Goal: Task Accomplishment & Management: Use online tool/utility

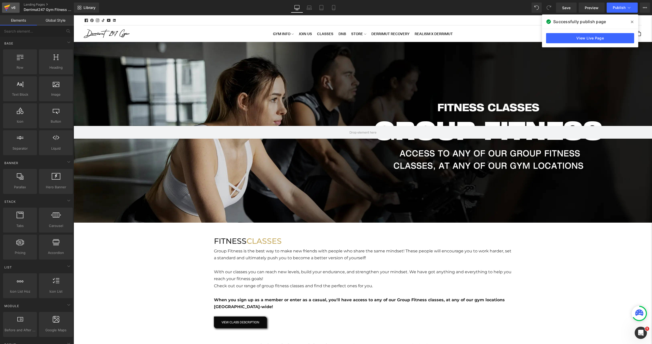
click at [10, 11] on link "v6" at bounding box center [11, 8] width 18 height 10
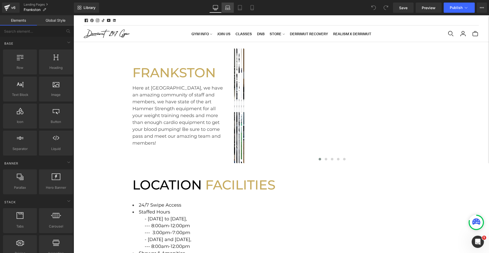
click at [228, 10] on link "Laptop" at bounding box center [228, 8] width 12 height 10
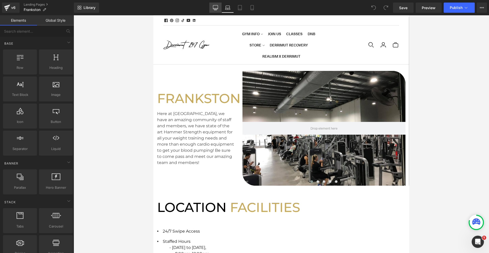
click at [213, 10] on icon at bounding box center [215, 7] width 5 height 5
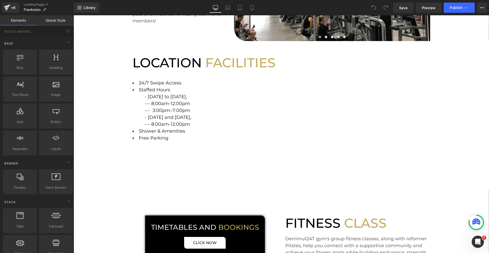
scroll to position [112, 0]
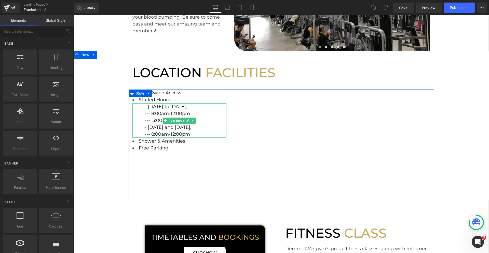
click at [155, 107] on span "- Monday to Friday," at bounding box center [166, 107] width 42 height 6
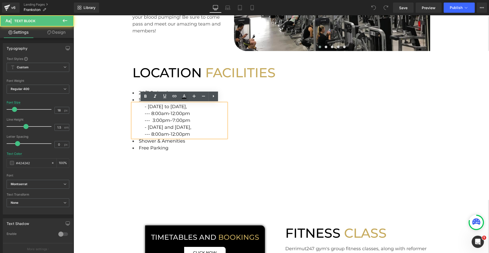
click at [147, 106] on span "- Monday to Friday," at bounding box center [166, 107] width 42 height 6
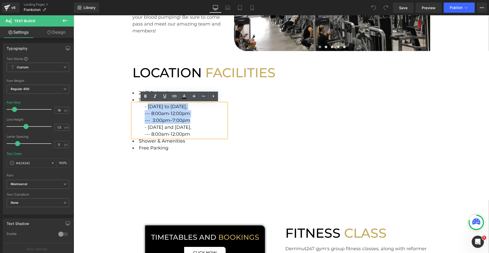
drag, startPoint x: 147, startPoint y: 106, endPoint x: 191, endPoint y: 117, distance: 45.5
click at [191, 117] on div "- Monday to Friday, --- 8:00am-12:00pm --- 3:00pm–7:00pm - Saturday and Sunday,…" at bounding box center [179, 120] width 94 height 34
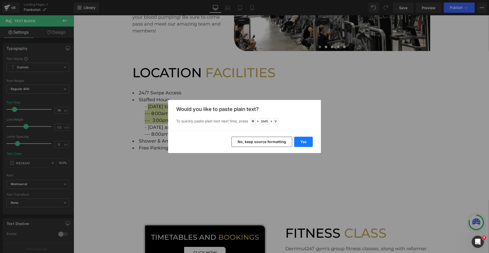
click at [306, 142] on button "Yes" at bounding box center [303, 141] width 19 height 10
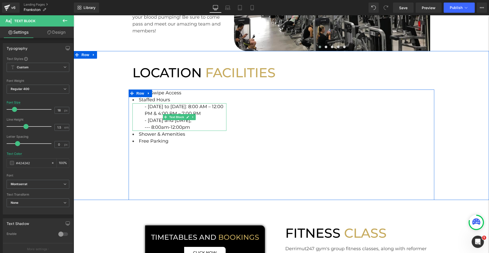
click at [197, 108] on span "- Monday to Thursday: 8:00 AM – 12:00 PM & 4:00 PM – 7:00 PM" at bounding box center [184, 110] width 79 height 12
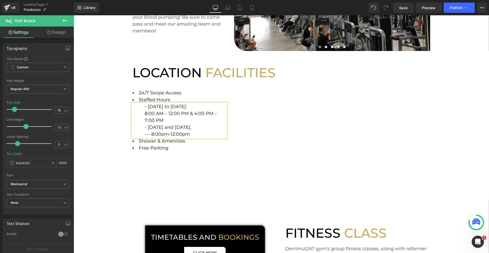
click at [193, 113] on span "8:00 AM – 12:00 PM & 4:00 PM – 7:00 PM" at bounding box center [181, 117] width 72 height 12
click at [148, 128] on span "- Saturday and Sunday," at bounding box center [168, 127] width 47 height 6
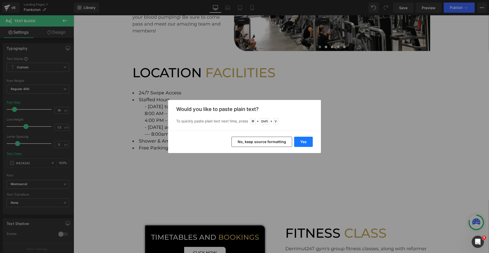
click at [308, 144] on button "Yes" at bounding box center [303, 141] width 19 height 10
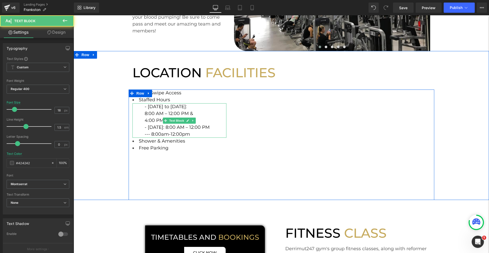
click at [164, 127] on span "- Friday: 8:00 AM – 12:00 PM" at bounding box center [177, 127] width 65 height 6
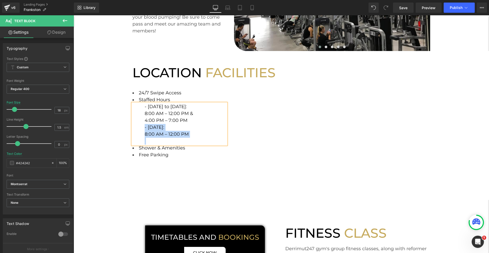
copy div "- Friday: 8:00 AM – 12:00 PM"
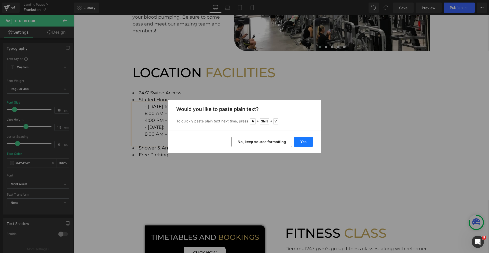
drag, startPoint x: 307, startPoint y: 144, endPoint x: 234, endPoint y: 129, distance: 75.1
click at [307, 144] on button "Yes" at bounding box center [303, 141] width 19 height 10
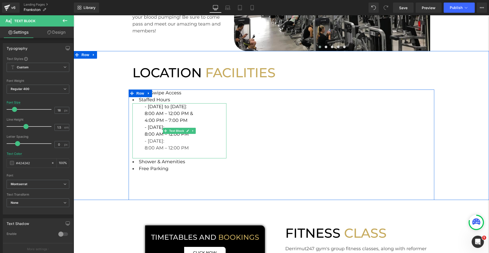
click at [148, 142] on div "- Friday:" at bounding box center [186, 140] width 82 height 7
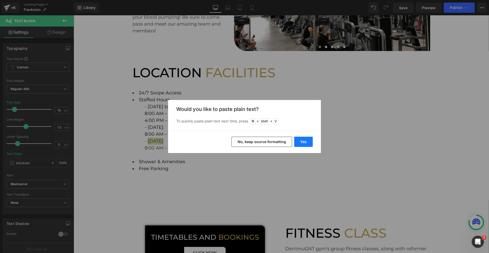
click at [301, 142] on button "Yes" at bounding box center [303, 141] width 19 height 10
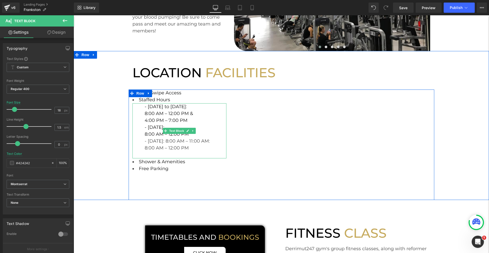
click at [171, 142] on div "- Saturday: 8:00 AM – 11:00 AM:" at bounding box center [186, 140] width 82 height 7
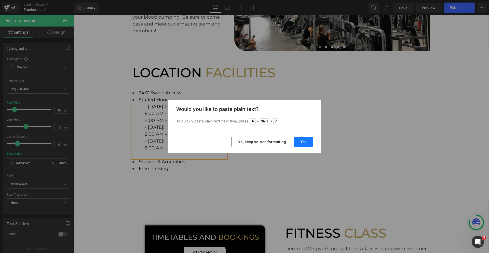
click at [307, 141] on button "Yes" at bounding box center [303, 141] width 19 height 10
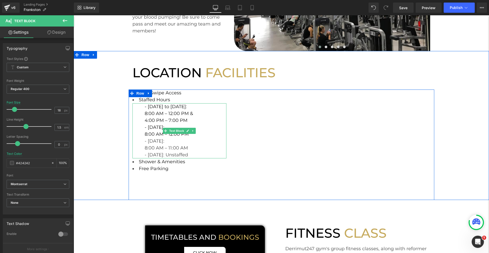
click at [195, 156] on div "- Sunday: Unstaffed" at bounding box center [186, 154] width 82 height 7
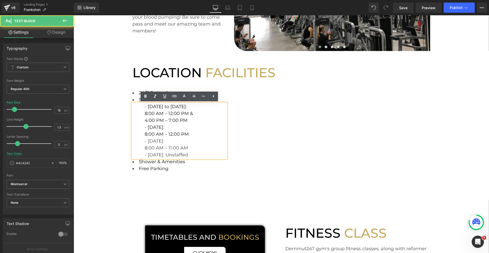
click at [175, 184] on div "24/7 Swipe Access Text Block Staffed Hours Text Block - Monday to Thursday: 8:0…" at bounding box center [282, 144] width 306 height 110
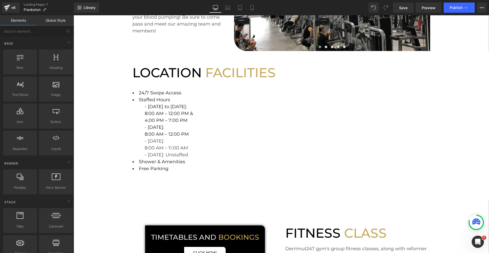
click at [125, 204] on div "FRANKSTON Heading Here at Frankston, we have an amazing community of staff and …" at bounding box center [281, 246] width 415 height 632
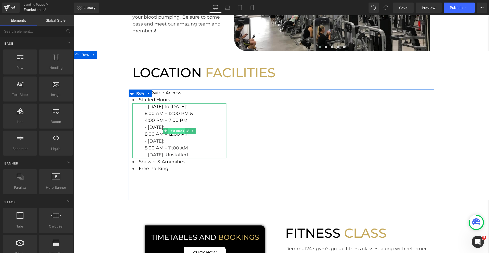
click at [176, 131] on span "Text Block" at bounding box center [176, 131] width 17 height 6
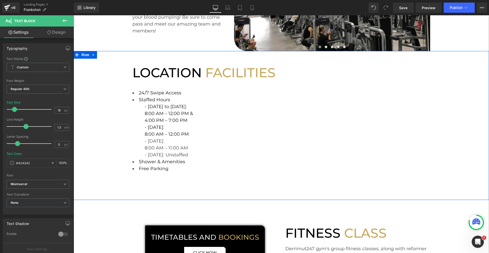
click at [449, 72] on div "LOCATION FACILITIES Heading Row 24/7 Swipe Access Text Block Staffed Hours Text…" at bounding box center [281, 125] width 415 height 149
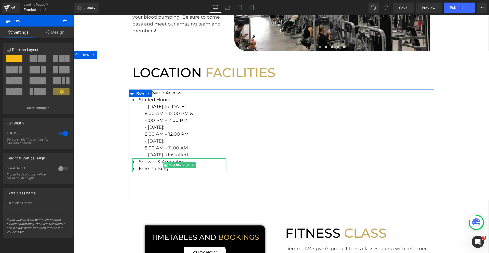
click at [167, 164] on span at bounding box center [165, 165] width 5 height 6
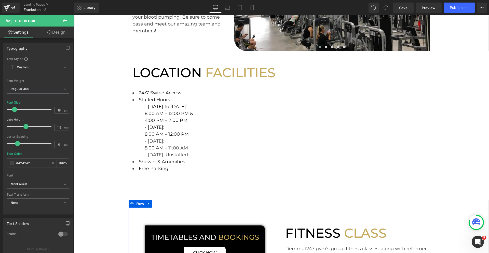
click at [134, 208] on div "TIMETABLES AND BOOKINGS Heading CLICK NOW Button Row Row FITNESS CLASS Heading …" at bounding box center [282, 249] width 306 height 98
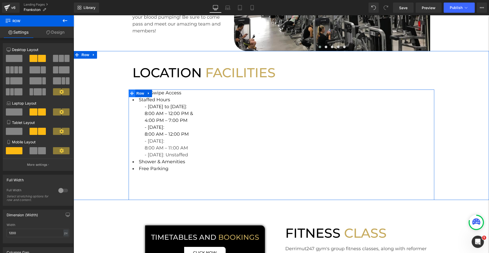
click at [134, 94] on span at bounding box center [132, 93] width 7 height 8
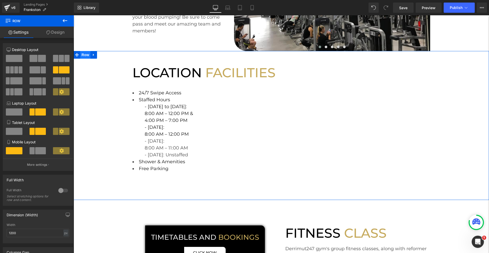
click at [84, 52] on span "Row" at bounding box center [85, 55] width 10 height 8
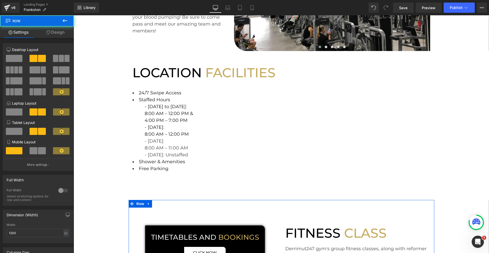
click at [133, 216] on div "TIMETABLES AND BOOKINGS Heading CLICK NOW Button Row Row FITNESS CLASS Heading …" at bounding box center [282, 249] width 306 height 98
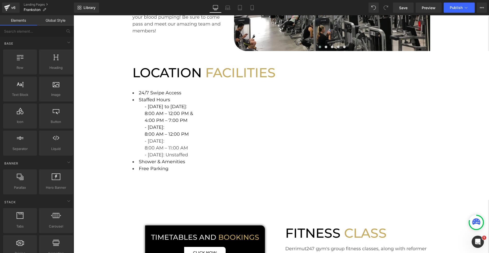
click at [98, 218] on div "FRANKSTON Heading Here at Frankston, we have an amazing community of staff and …" at bounding box center [281, 246] width 415 height 632
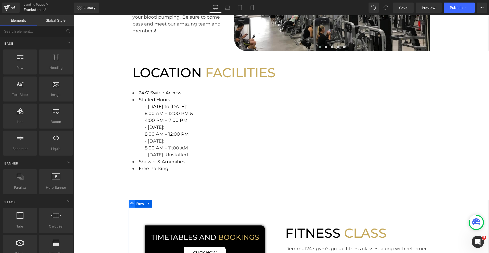
click at [133, 204] on icon at bounding box center [132, 204] width 4 height 4
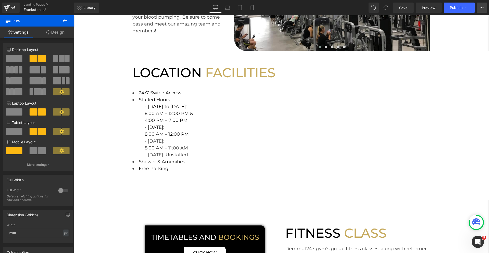
click at [481, 8] on icon at bounding box center [482, 8] width 4 height 4
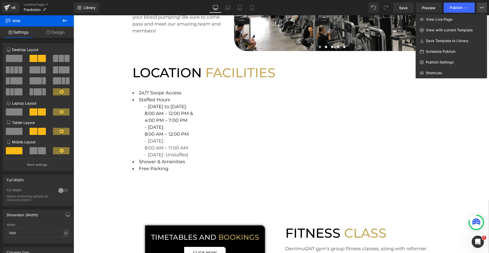
click at [453, 51] on span "Schedule Publish" at bounding box center [441, 51] width 30 height 5
select select
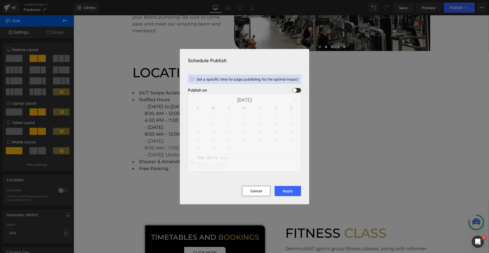
click at [297, 90] on span at bounding box center [296, 90] width 9 height 5
click at [0, 0] on input "checkbox" at bounding box center [0, 0] width 0 height 0
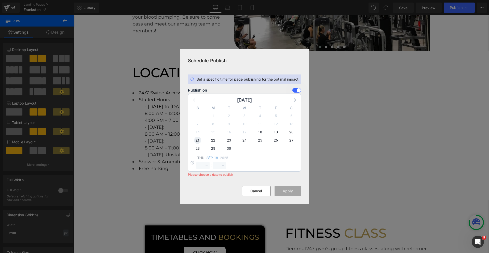
click at [199, 141] on span "21" at bounding box center [197, 139] width 7 height 7
select select "9"
select select "42"
click at [204, 165] on select "00 01 02 03 04 05 06 07 08 09 10 11 12 13 14 15 16 17 18 19 20 21 22 23" at bounding box center [202, 165] width 13 height 8
click at [214, 141] on span "22" at bounding box center [213, 139] width 7 height 7
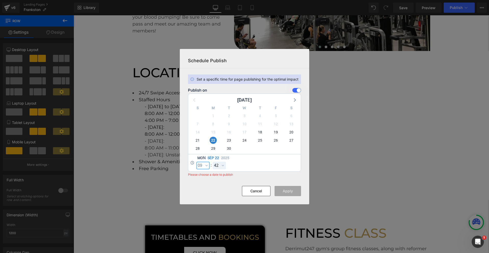
click at [202, 168] on select "00 01 02 03 04 05 06 07 08 09 10 11 12 13 14 15 16 17 18 19 20 21 22 23" at bounding box center [202, 165] width 13 height 8
click at [196, 161] on select "00 01 02 03 04 05 06 07 08 09 10 11 12 13 14 15 16 17 18 19 20 21 22 23" at bounding box center [202, 165] width 13 height 8
select select "0"
click at [218, 166] on select "00 01 02 03 04 05 06 07 08 09 10 11 12 13 14 15 16 17 18 19 20 21 22 23 24 25 2…" at bounding box center [219, 165] width 13 height 8
click at [213, 161] on select "00 01 02 03 04 05 06 07 08 09 10 11 12 13 14 15 16 17 18 19 20 21 22 23 24 25 2…" at bounding box center [219, 165] width 13 height 8
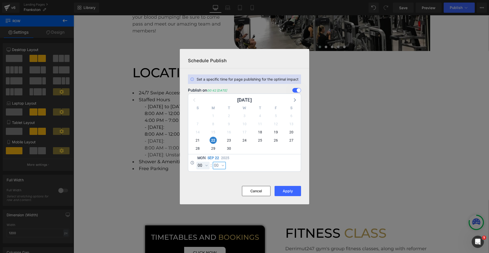
select select "0"
click at [286, 189] on button "Apply" at bounding box center [287, 191] width 26 height 10
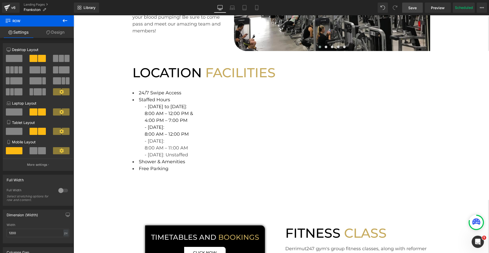
click at [419, 9] on link "Save" at bounding box center [412, 8] width 21 height 10
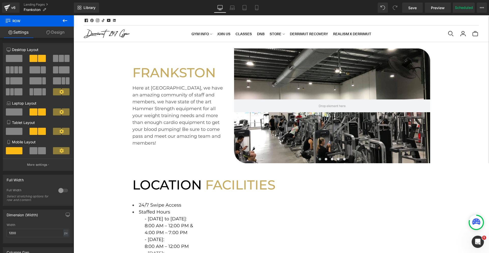
scroll to position [102, 0]
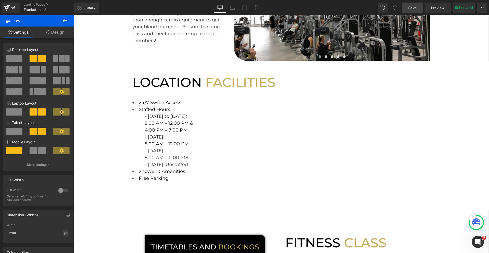
click at [414, 8] on span "Save" at bounding box center [412, 7] width 8 height 5
